Goal: Transaction & Acquisition: Download file/media

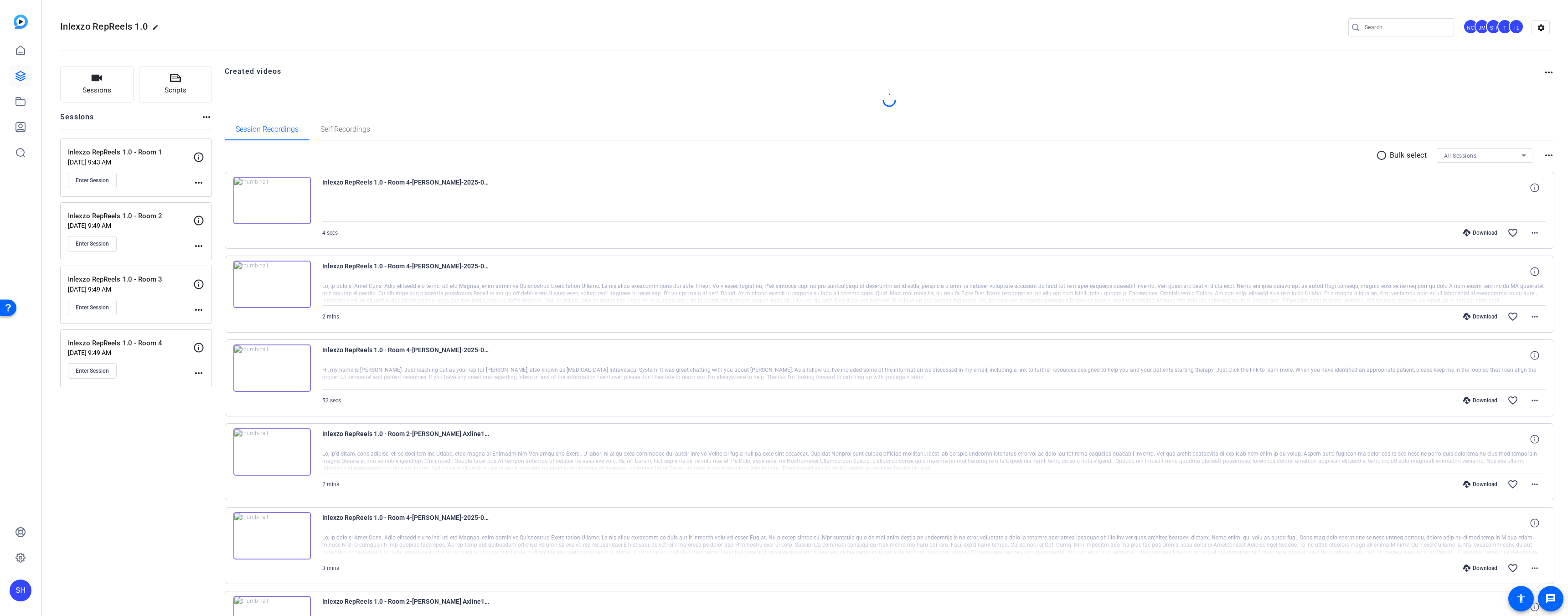
click at [1480, 233] on div "Download" at bounding box center [1480, 233] width 44 height 7
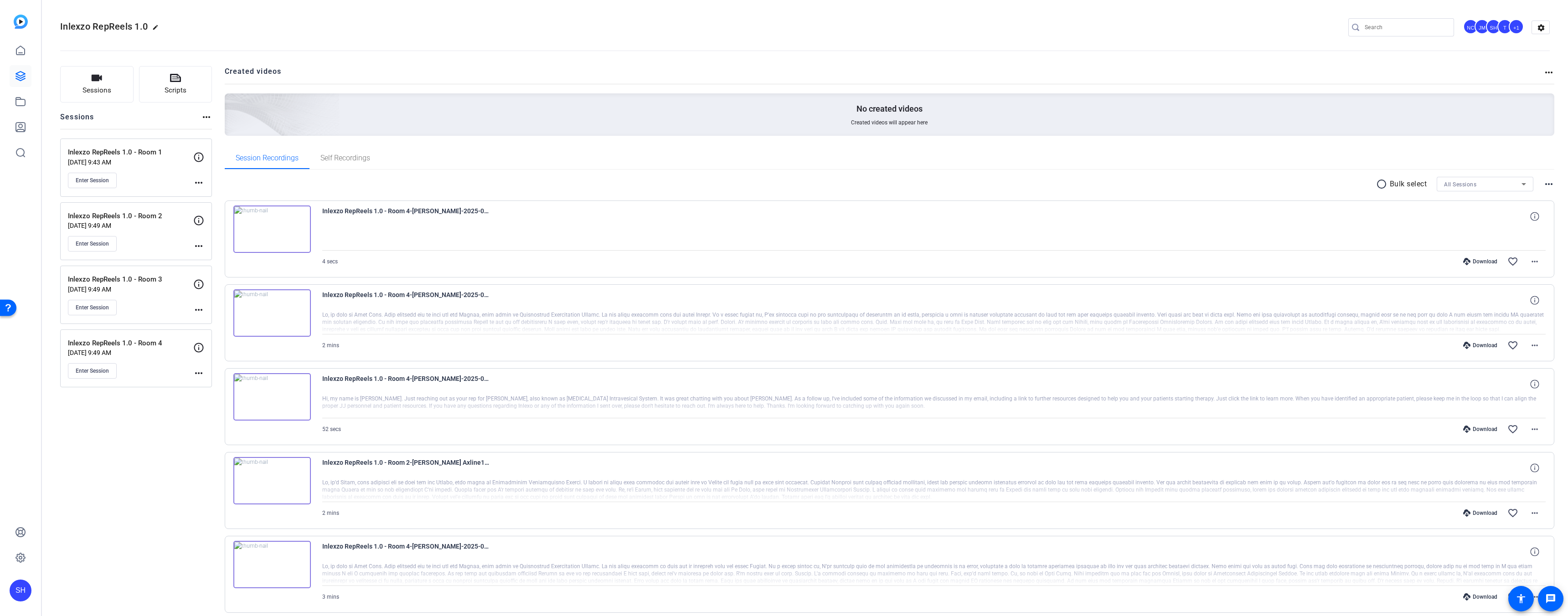
click at [1478, 344] on div "Download" at bounding box center [1480, 345] width 44 height 7
click at [1376, 181] on mat-icon "radio_button_unchecked" at bounding box center [1382, 185] width 13 height 11
click at [1388, 184] on icon at bounding box center [1390, 183] width 4 height 11
click at [1484, 425] on div "Download" at bounding box center [1480, 429] width 44 height 7
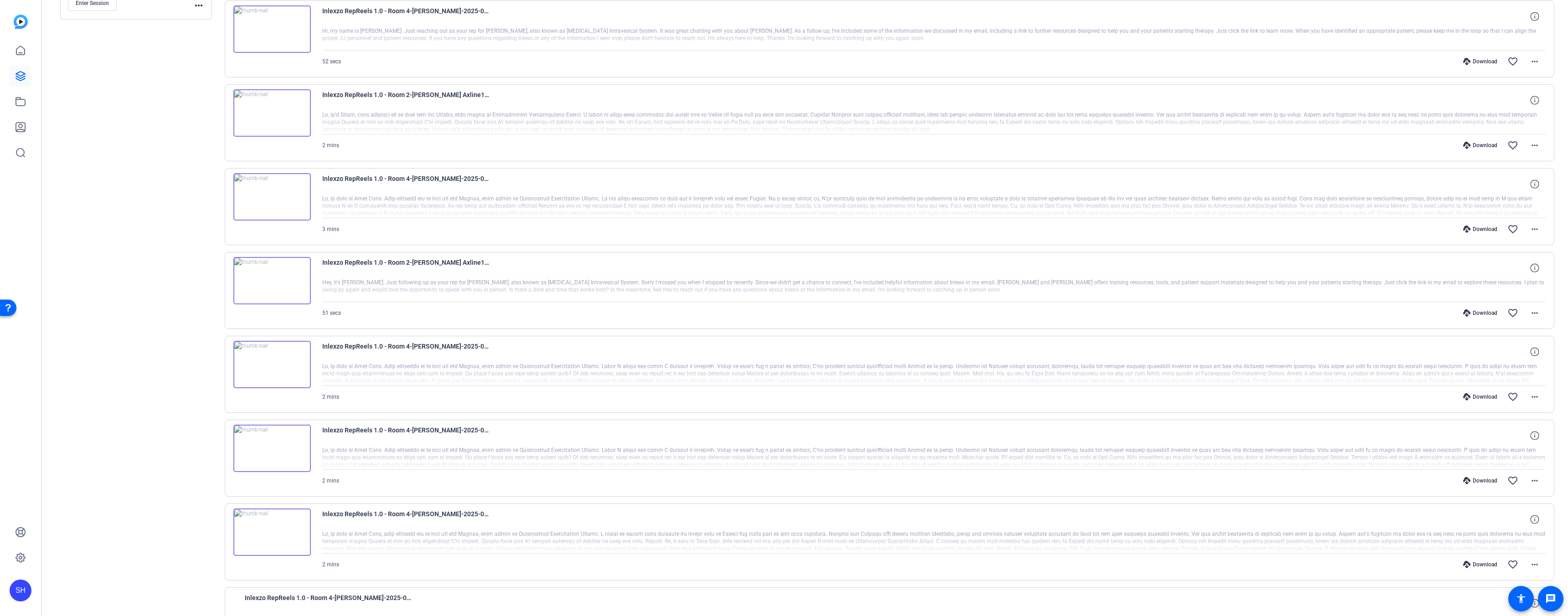
scroll to position [376, 0]
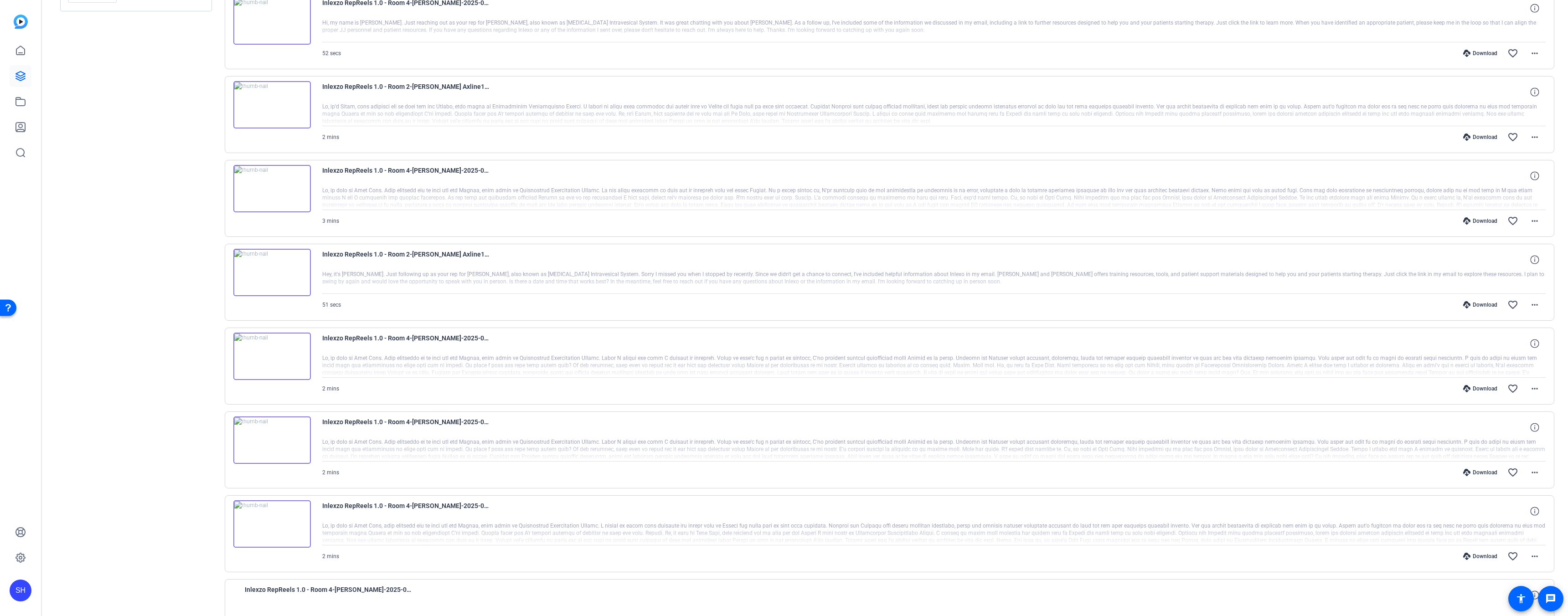
click at [1482, 222] on div "Download" at bounding box center [1480, 221] width 44 height 7
click at [1476, 389] on div "Download" at bounding box center [1480, 389] width 44 height 7
click at [1483, 474] on div "Download" at bounding box center [1480, 472] width 44 height 7
click at [1482, 554] on div "Download" at bounding box center [1480, 556] width 44 height 7
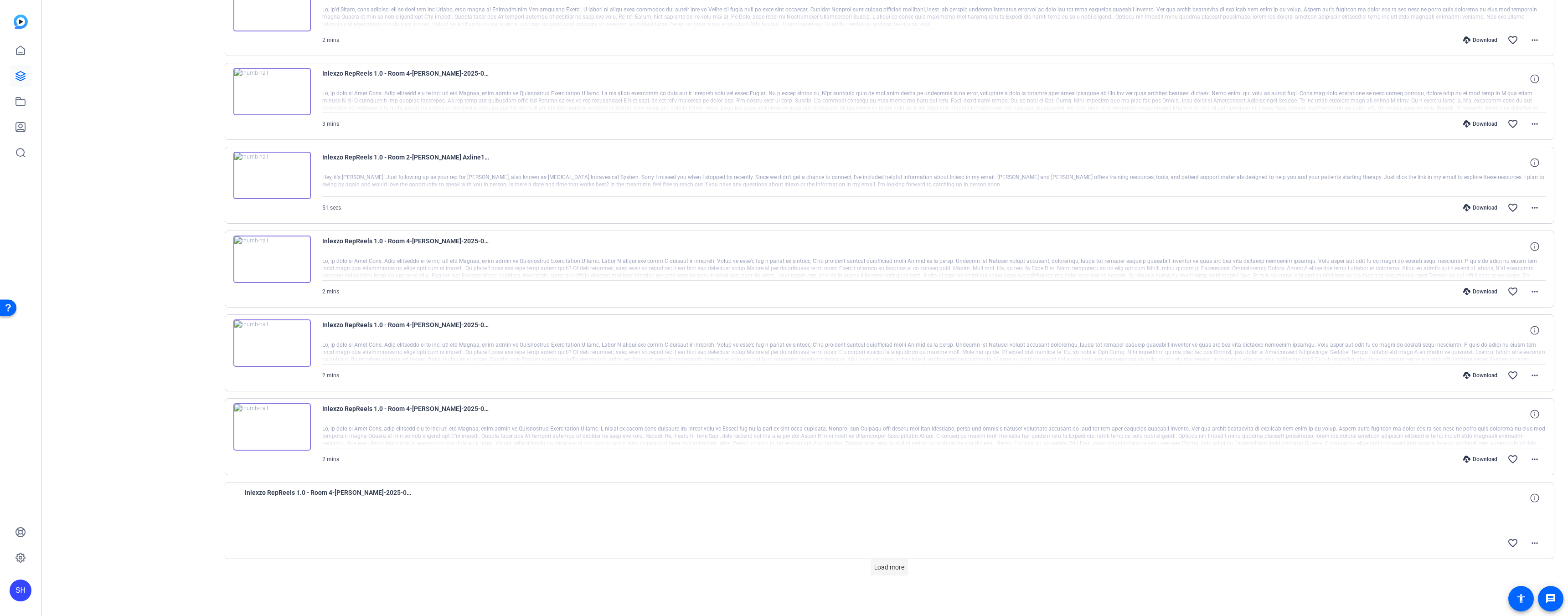
click at [893, 573] on span at bounding box center [889, 567] width 37 height 22
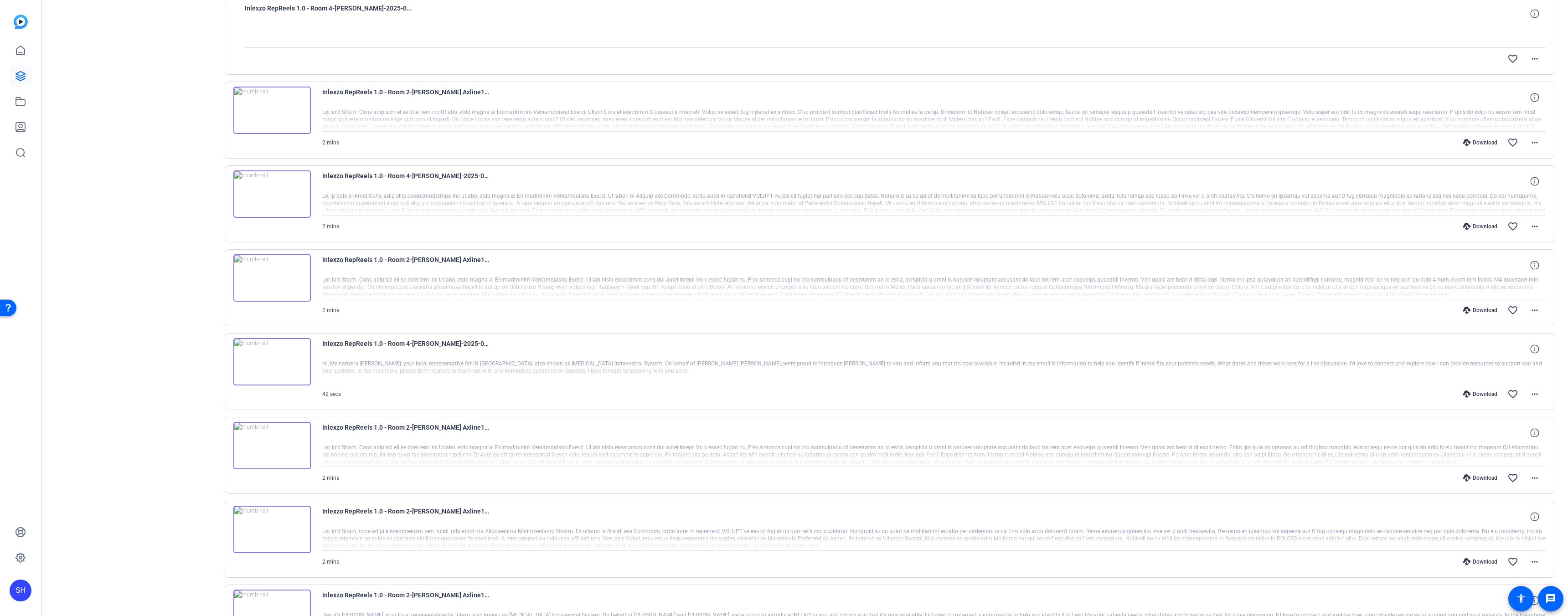
scroll to position [965, 0]
click at [1480, 224] on div "Download favorite_border more_horiz" at bounding box center [1117, 219] width 856 height 22
click at [1480, 218] on div "Download" at bounding box center [1480, 219] width 44 height 7
click at [1477, 387] on div "Download" at bounding box center [1480, 387] width 44 height 7
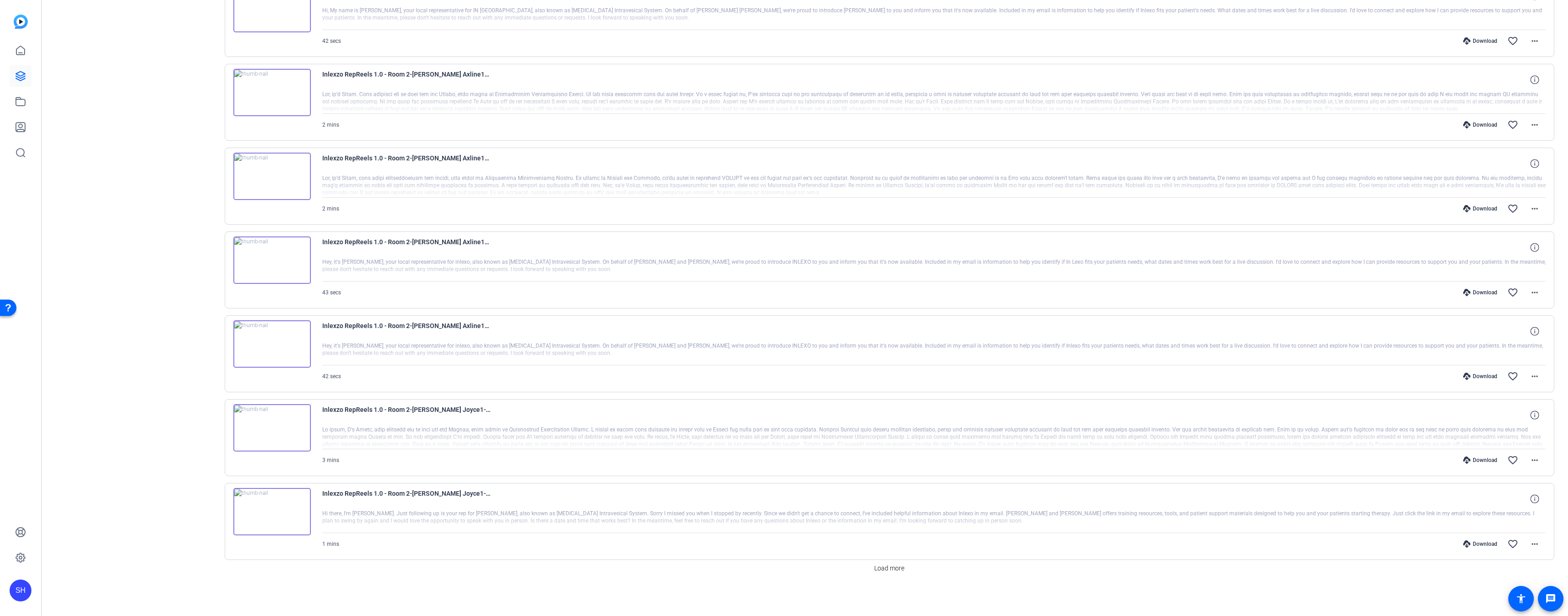
scroll to position [1311, 0]
click at [885, 573] on span at bounding box center [889, 567] width 37 height 22
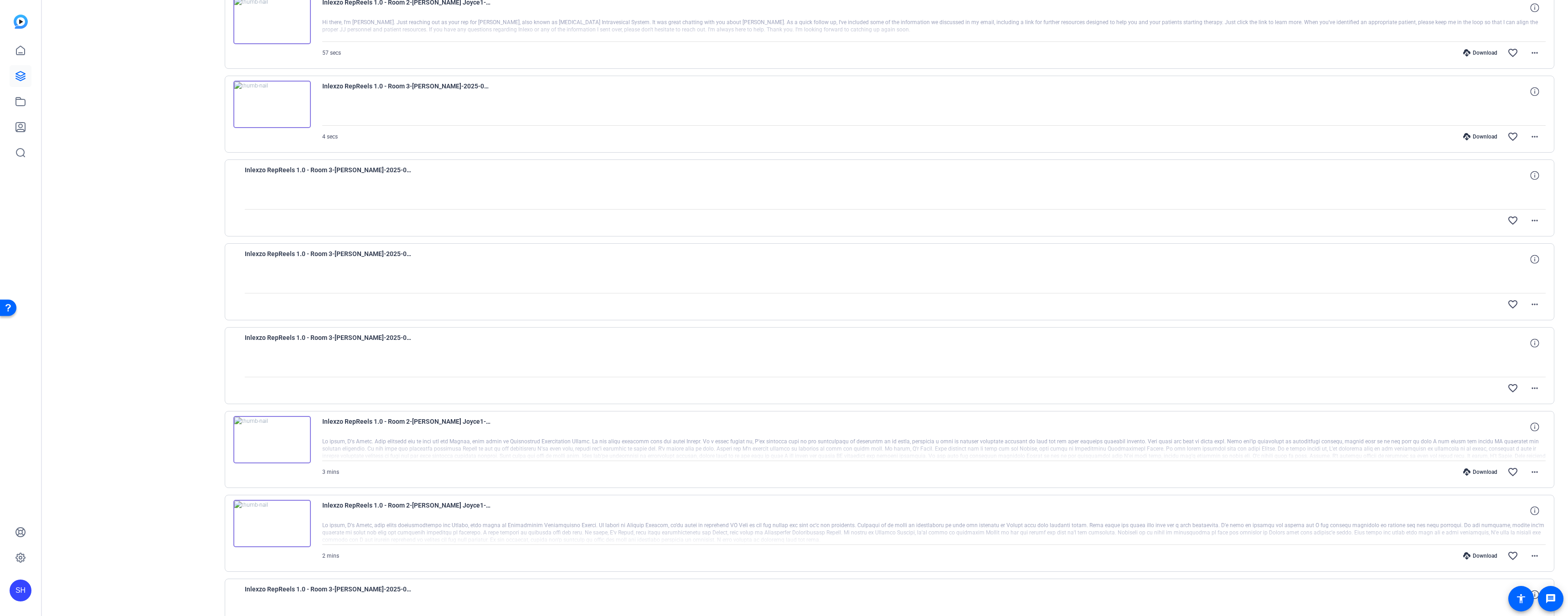
scroll to position [2070, 0]
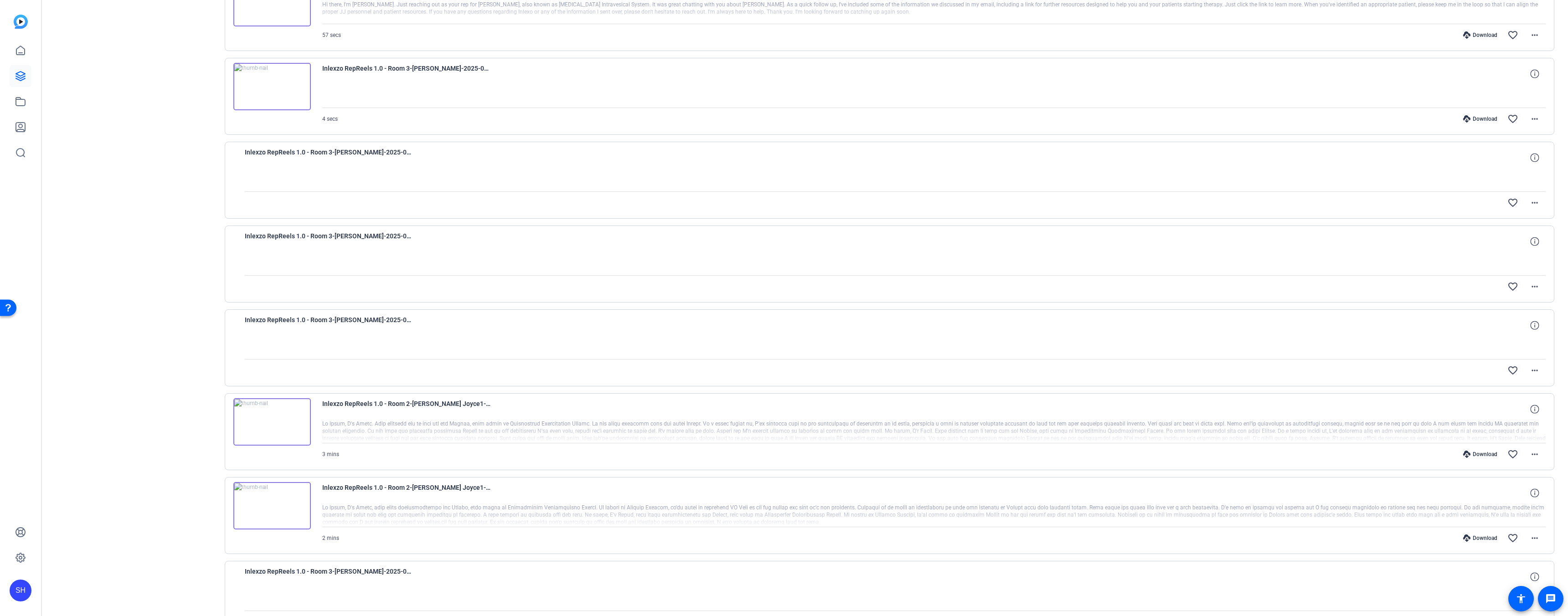
click at [1477, 116] on div "Download" at bounding box center [1480, 119] width 44 height 7
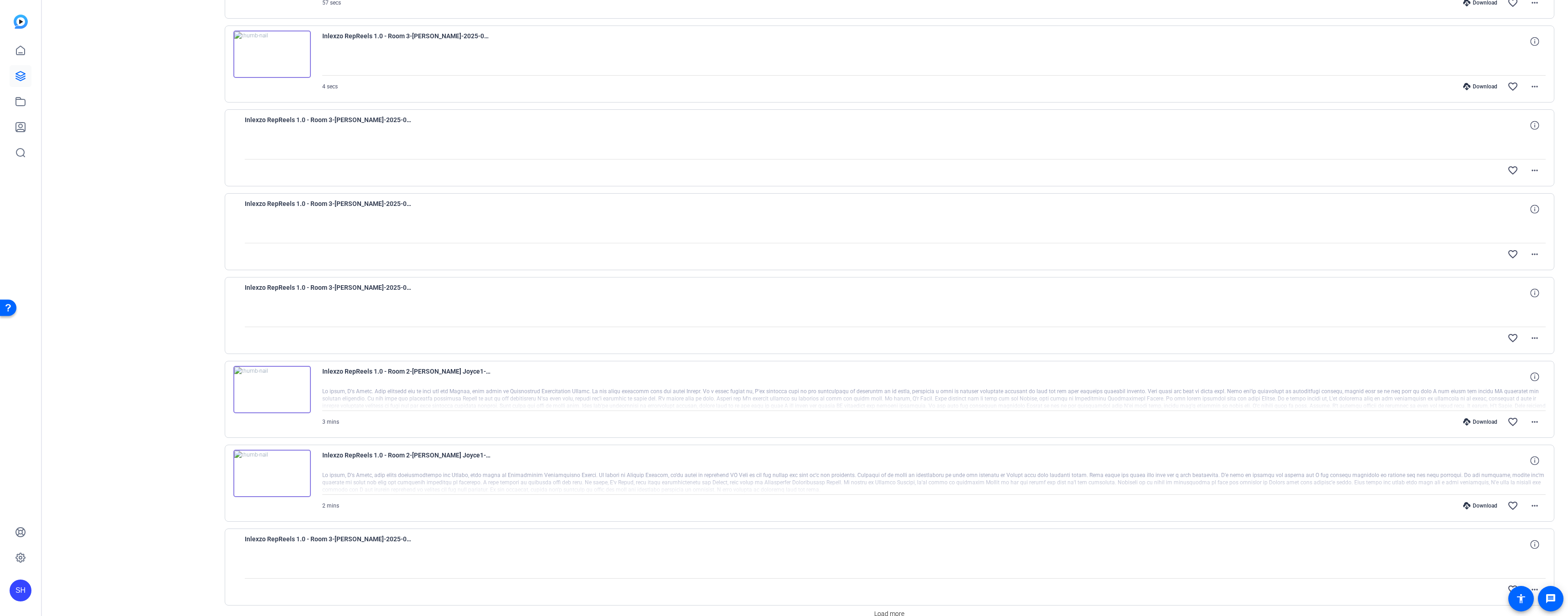
scroll to position [2149, 0]
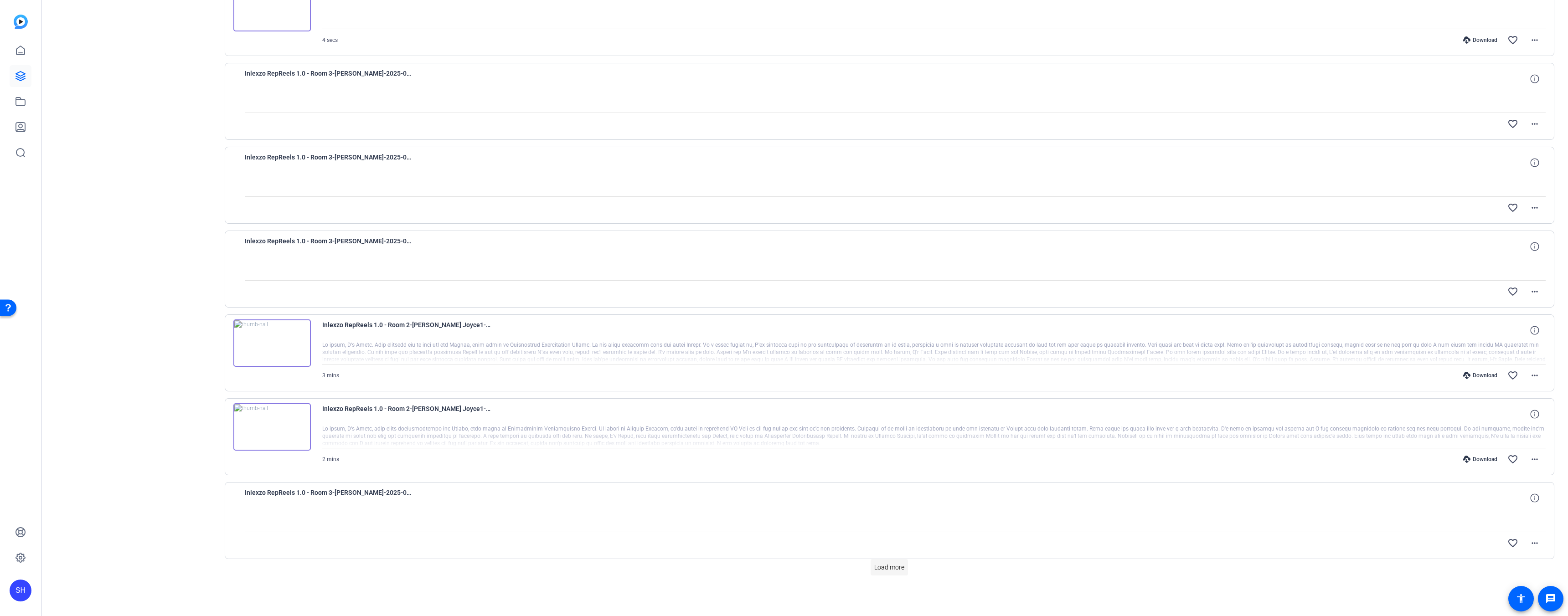
click at [884, 569] on span "Load more" at bounding box center [889, 568] width 30 height 10
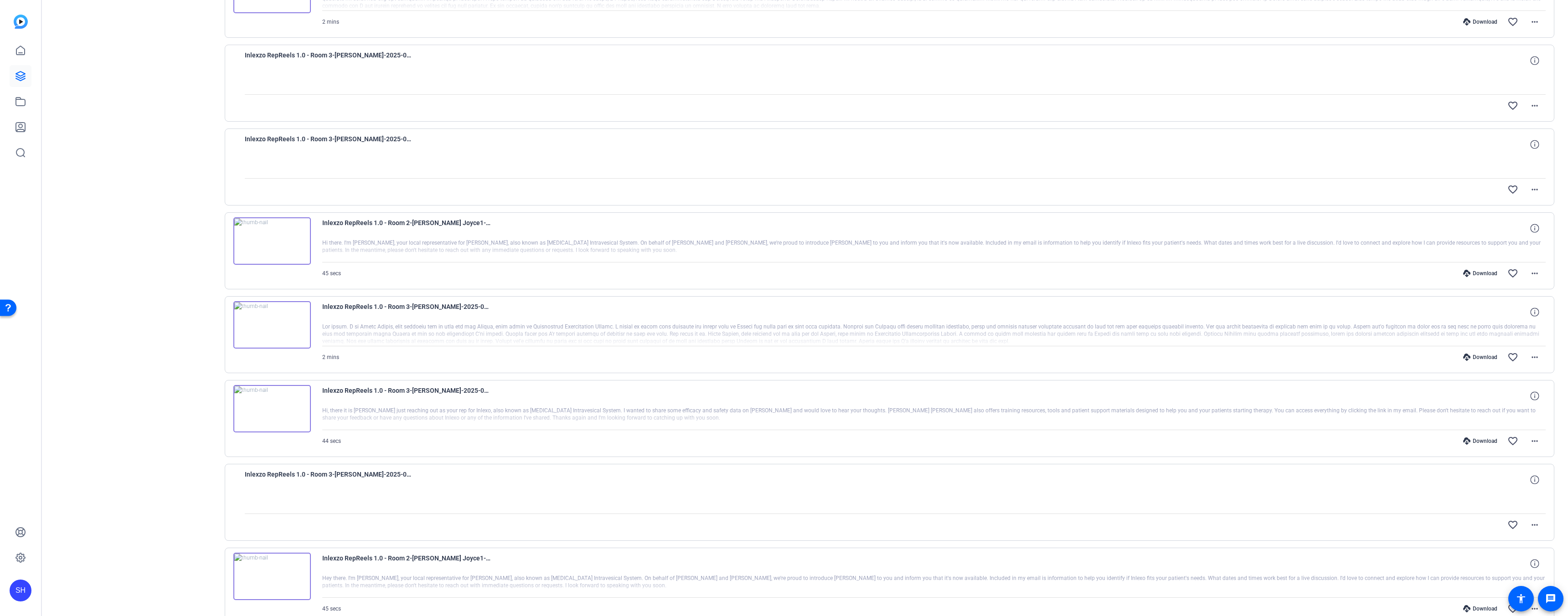
scroll to position [2590, 0]
click at [1470, 355] on div "Download" at bounding box center [1480, 354] width 44 height 7
click at [1468, 435] on div "Download" at bounding box center [1480, 438] width 44 height 7
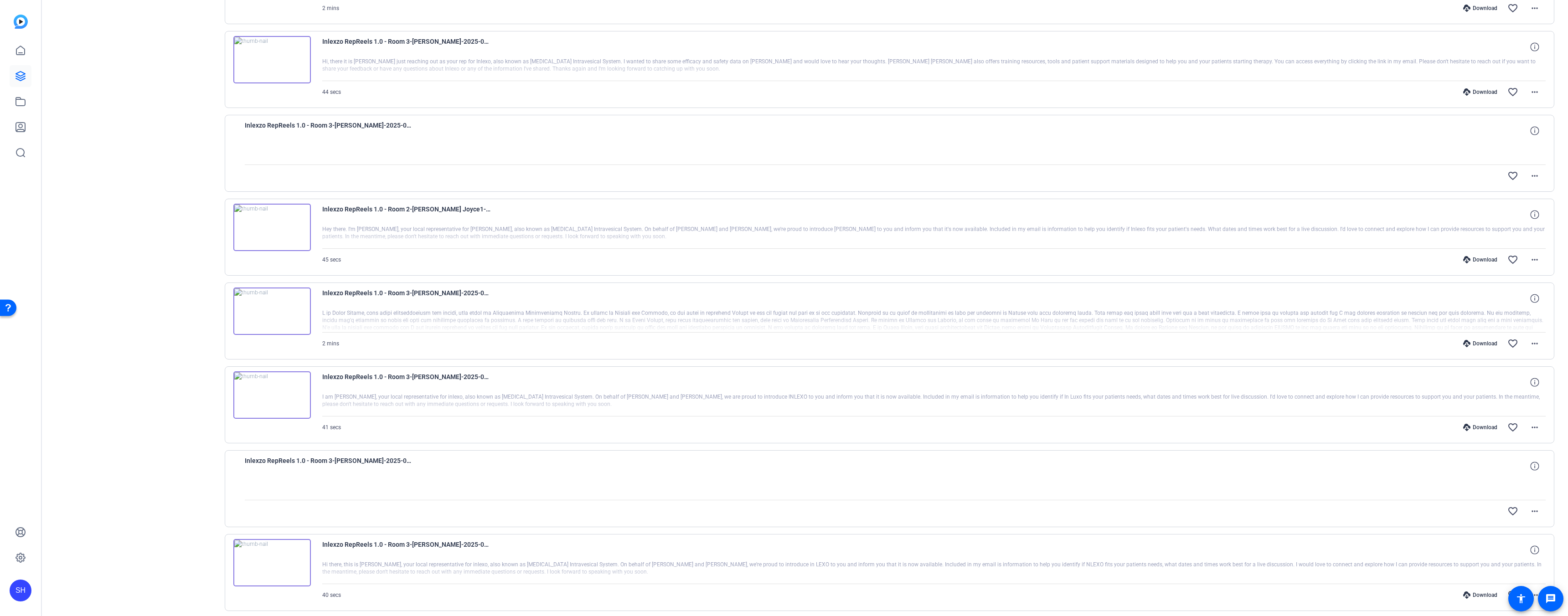
scroll to position [2987, 0]
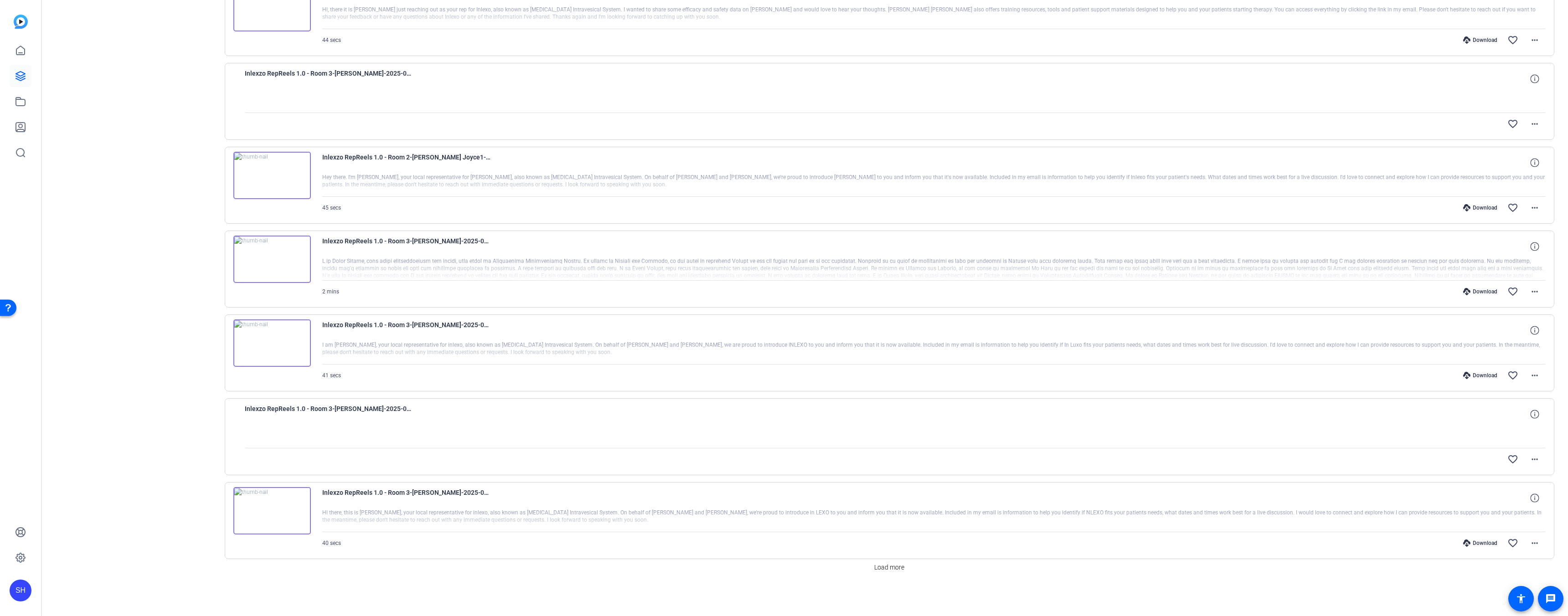
click at [1478, 293] on div "Download" at bounding box center [1480, 291] width 44 height 7
click at [1475, 377] on div "Download" at bounding box center [1480, 375] width 44 height 7
click at [1474, 540] on div "Download" at bounding box center [1480, 543] width 44 height 7
click at [896, 566] on span "Load more" at bounding box center [889, 568] width 30 height 10
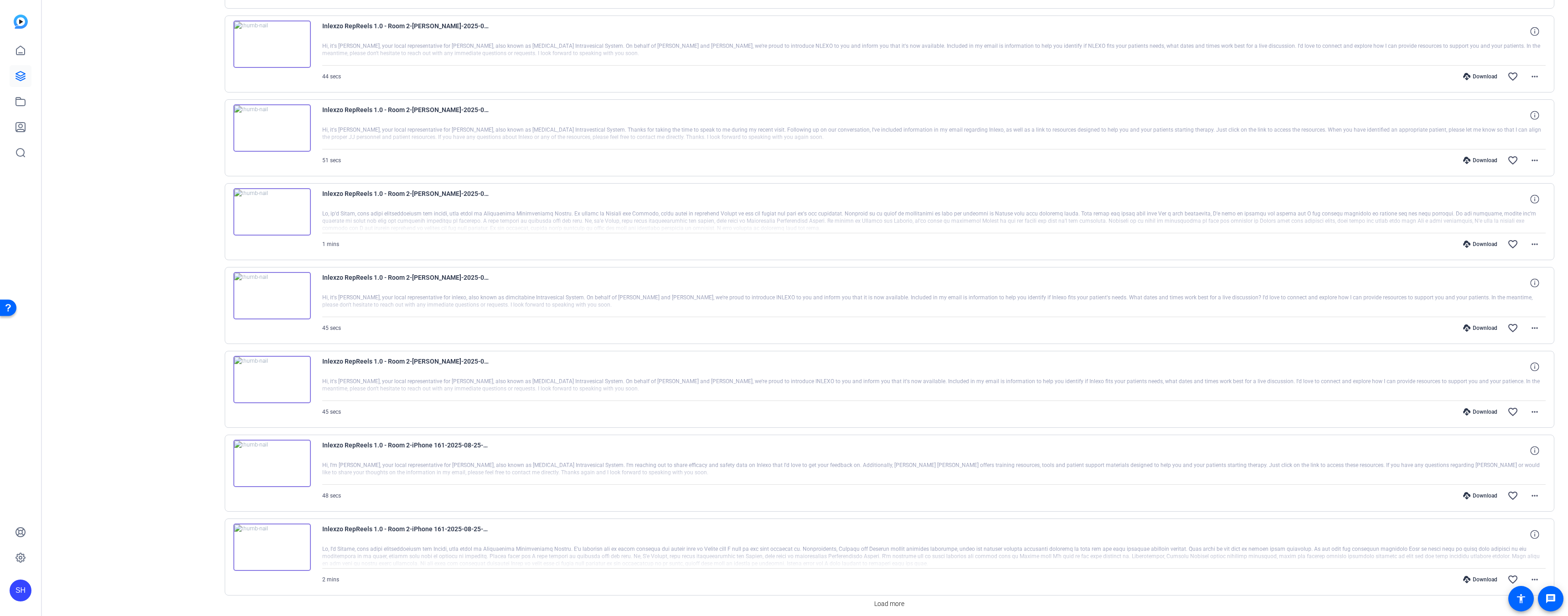
scroll to position [3826, 0]
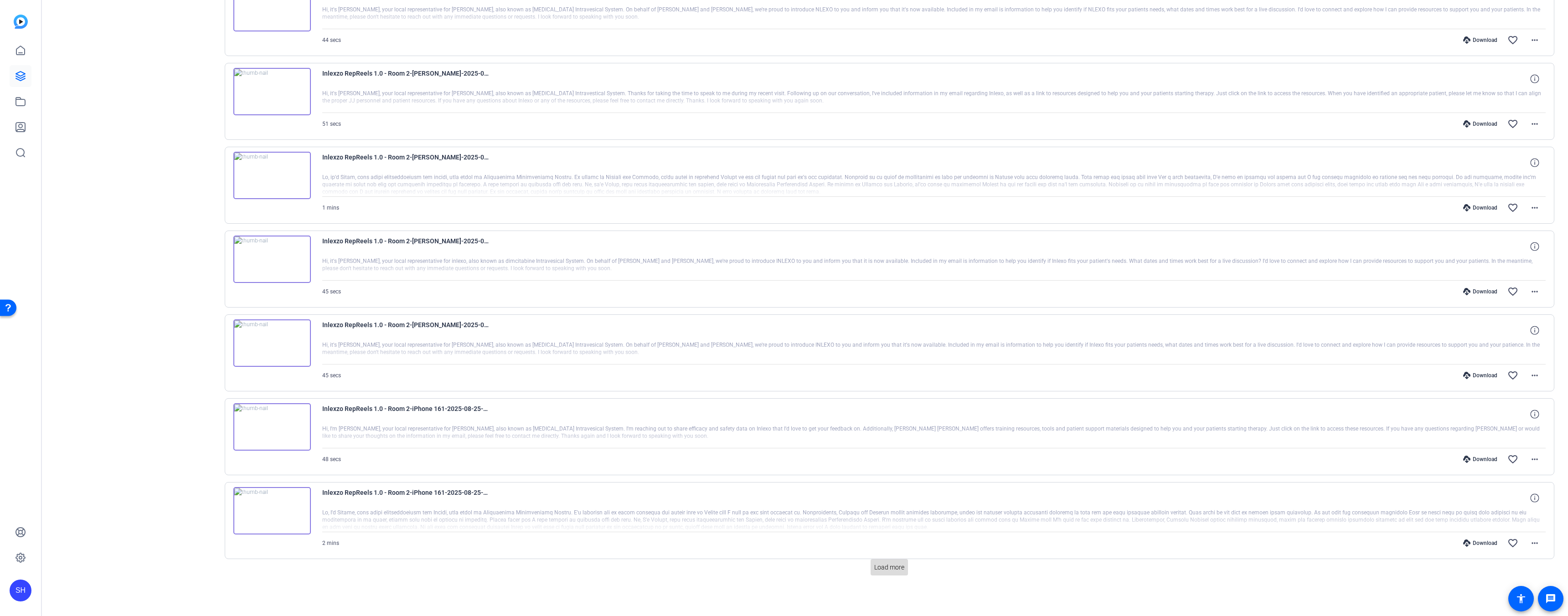
click at [887, 570] on span "Load more" at bounding box center [889, 568] width 30 height 10
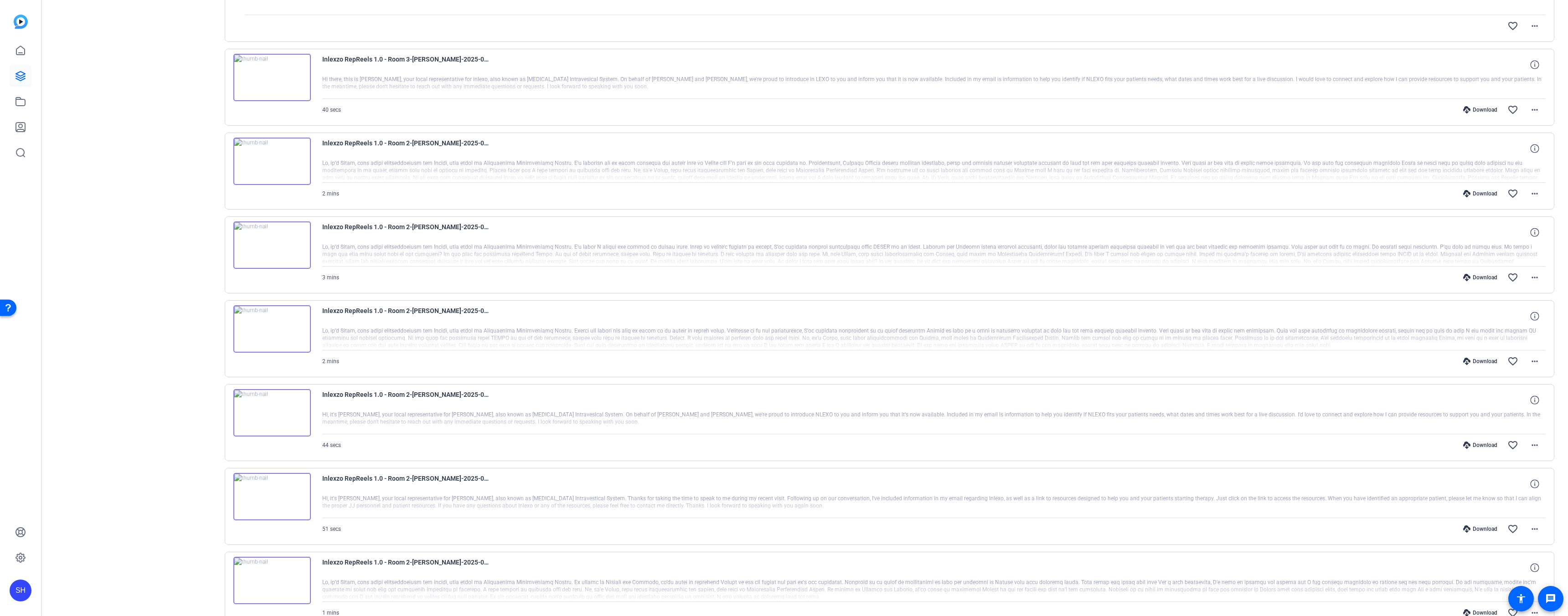
scroll to position [3794, 0]
